Goal: Complete application form

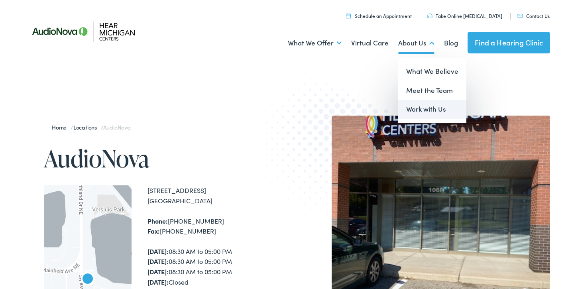
click at [416, 108] on link "Work with Us" at bounding box center [432, 109] width 68 height 19
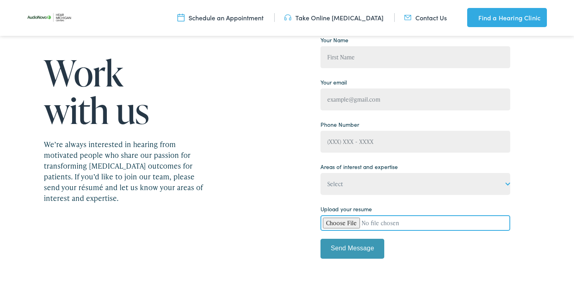
scroll to position [90, 0]
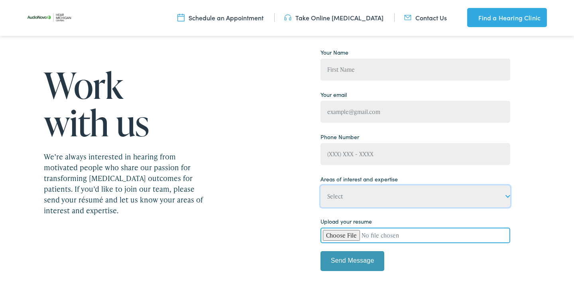
select select "Front office/patient care coordinator"
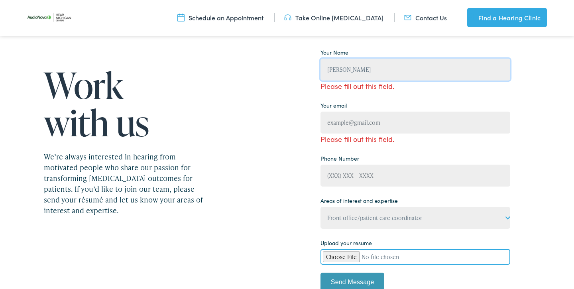
click at [371, 69] on input "[PERSON_NAME]" at bounding box center [415, 70] width 190 height 22
type input "[PERSON_NAME]"
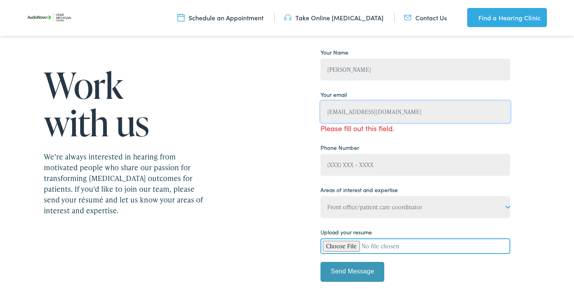
type input "[EMAIL_ADDRESS][DOMAIN_NAME]"
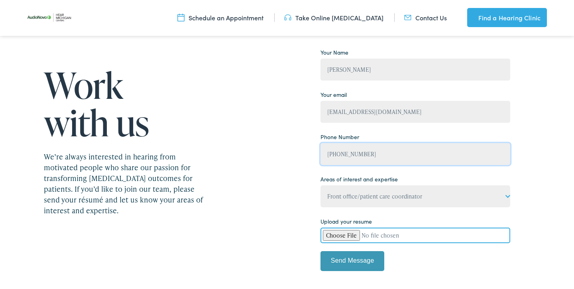
type input "[PHONE_NUMBER]"
click at [356, 234] on input "Contact form" at bounding box center [415, 235] width 190 height 16
type input "C:\fakepath\[PERSON_NAME].pdf"
click at [365, 263] on input "Send Message" at bounding box center [352, 261] width 64 height 20
click at [346, 255] on input "Send Message" at bounding box center [352, 261] width 64 height 20
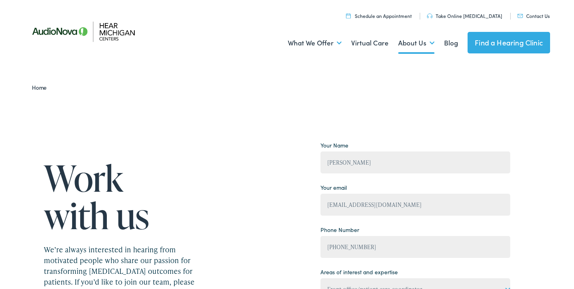
scroll to position [0, 0]
